Goal: Task Accomplishment & Management: Manage account settings

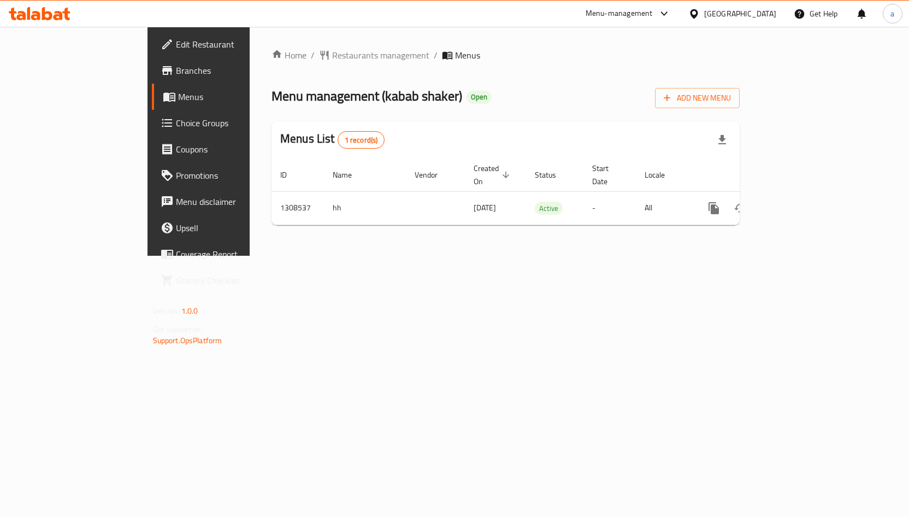
click at [176, 123] on span "Choice Groups" at bounding box center [233, 122] width 115 height 13
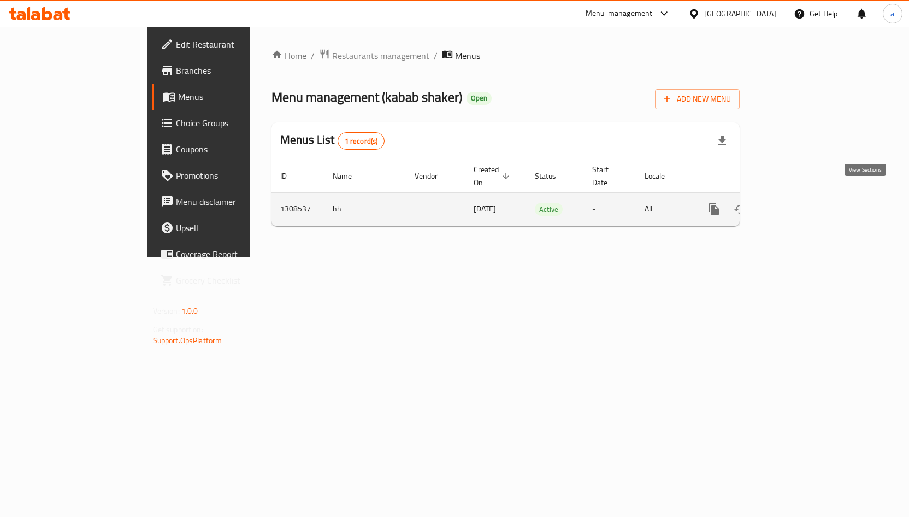
click at [806, 202] on link "enhanced table" at bounding box center [793, 209] width 26 height 26
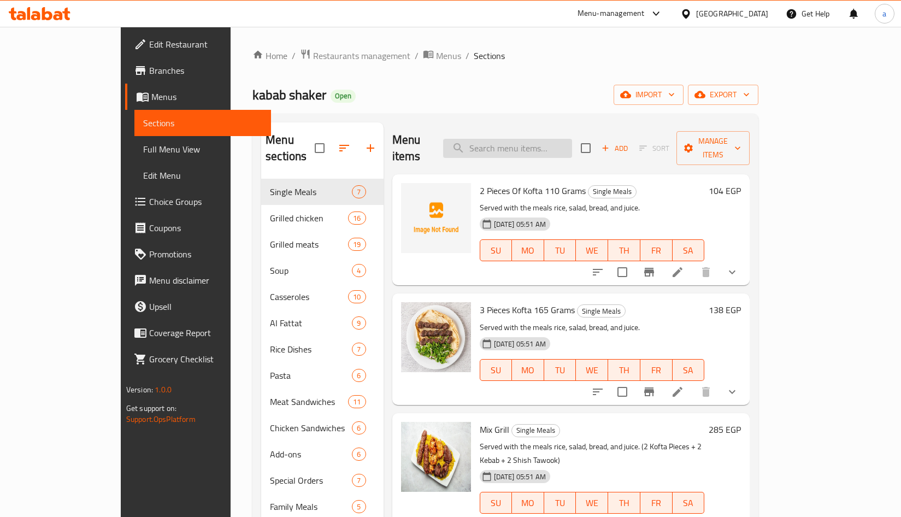
click at [528, 139] on input "search" at bounding box center [507, 148] width 129 height 19
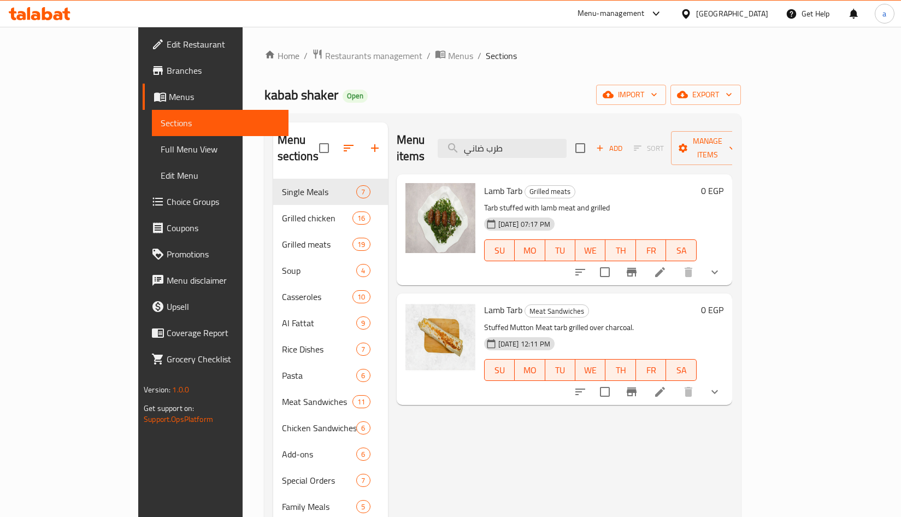
type input "طرب ضاني"
click at [667, 385] on icon at bounding box center [659, 391] width 13 height 13
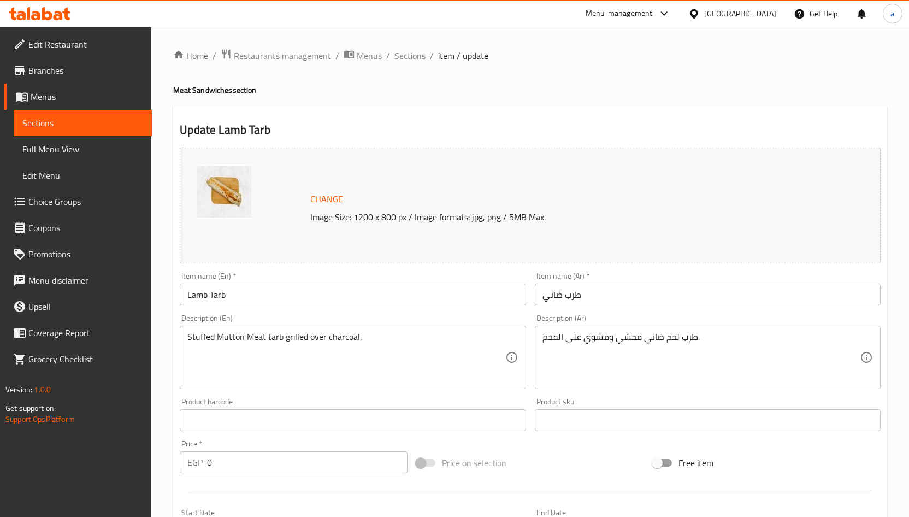
type input "كومبو"
type input "0"
type input "1"
type input "كومبو"
type input "0"
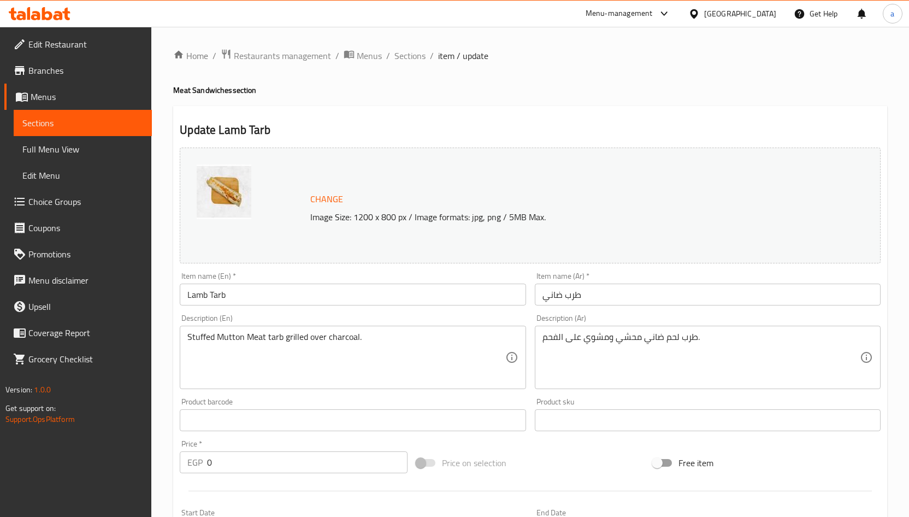
type input "1"
type input "كومبو"
type input "0"
type input "1"
type input "كومبو"
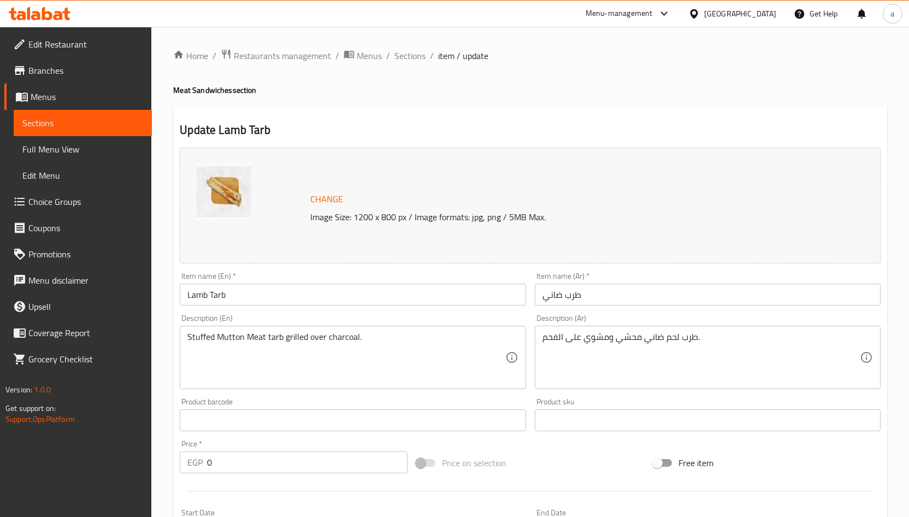
type input "0"
type input "1"
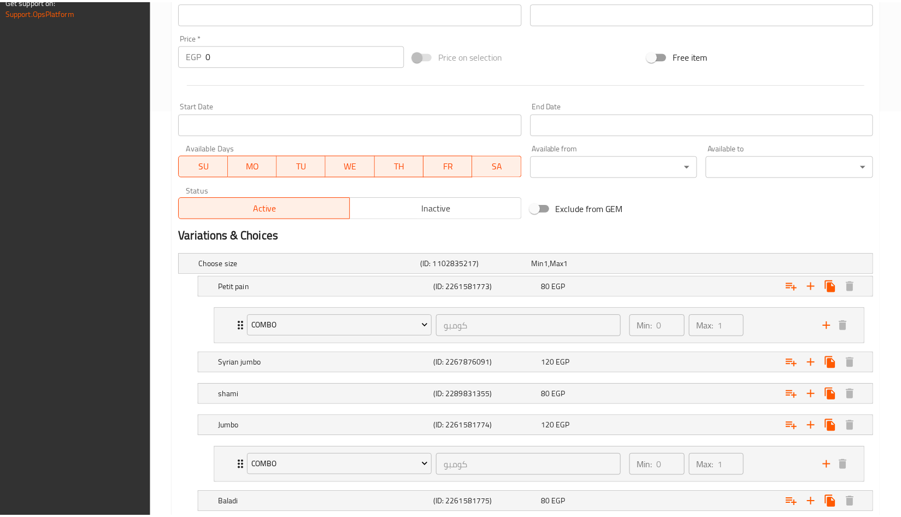
scroll to position [602, 0]
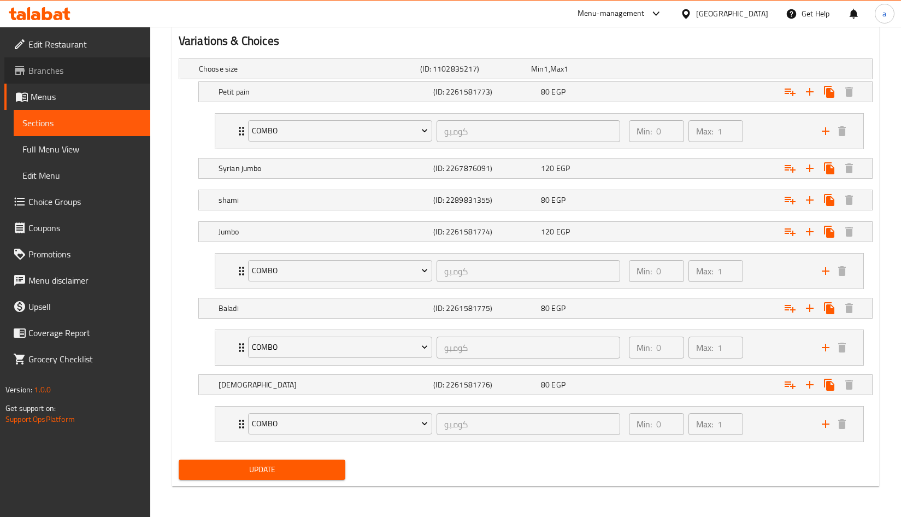
click at [37, 69] on span "Branches" at bounding box center [84, 70] width 113 height 13
